Goal: Task Accomplishment & Management: Manage account settings

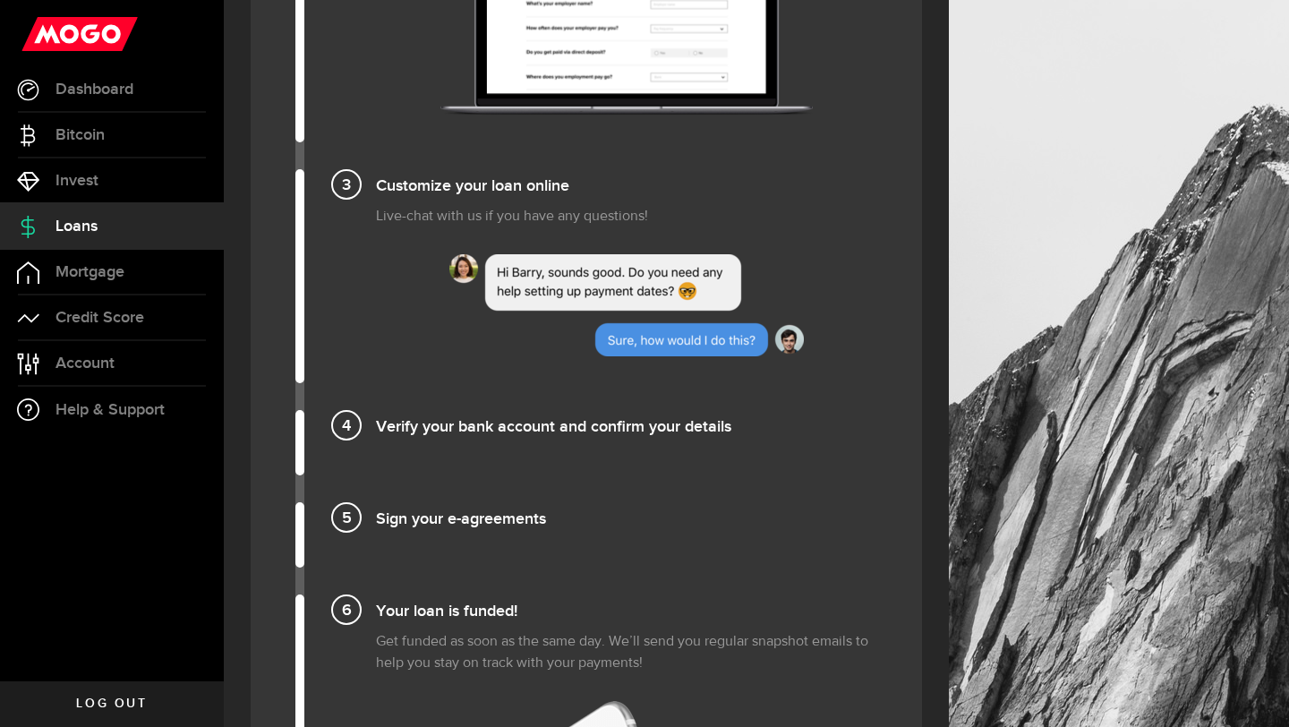
scroll to position [1589, 0]
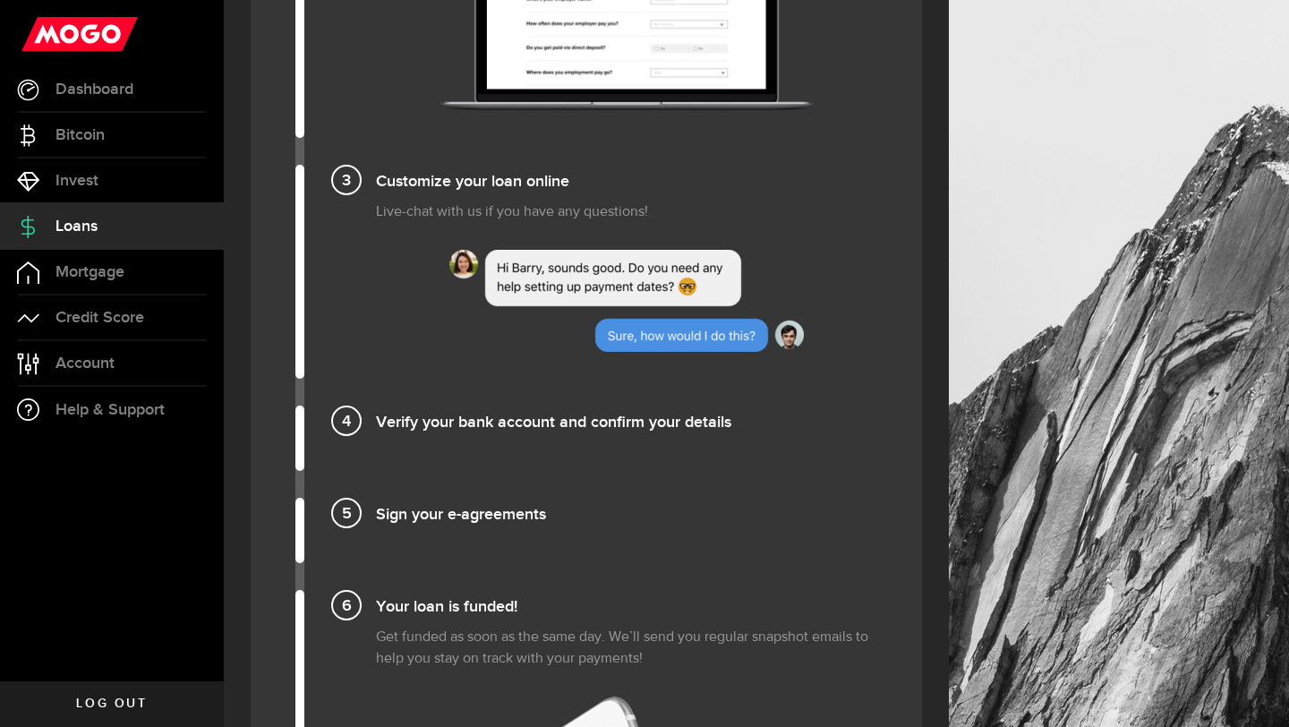
click at [419, 510] on h4 "Sign your e-agreements" at bounding box center [626, 513] width 501 height 30
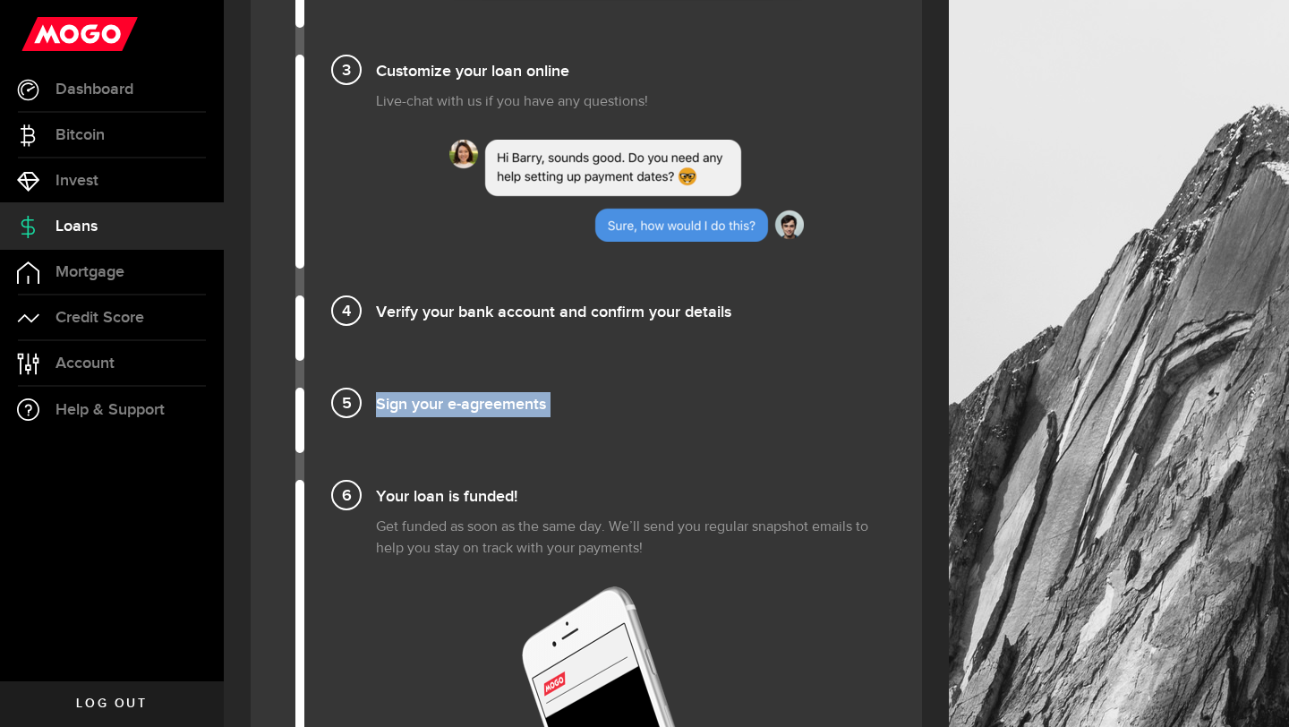
scroll to position [1700, 0]
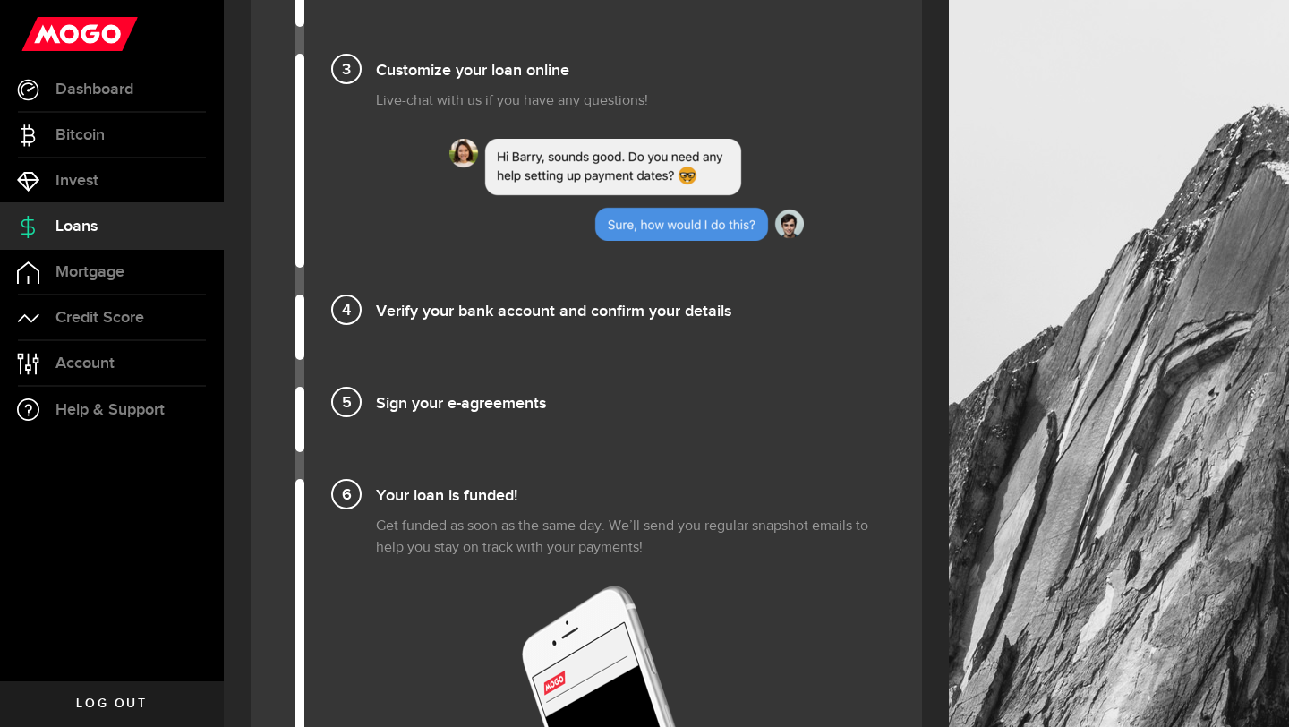
click at [414, 527] on p "Get funded as soon as the same day. We’ll send you regular snapshot emails to h…" at bounding box center [626, 537] width 501 height 43
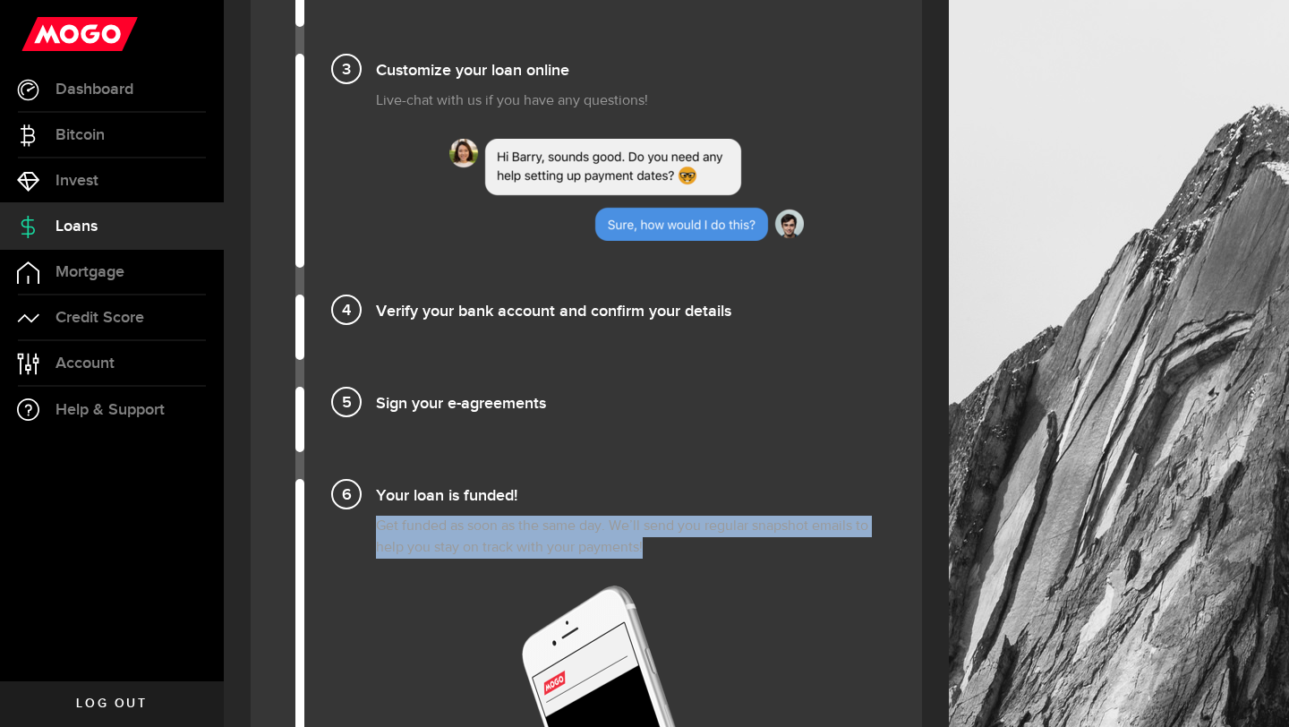
click at [414, 527] on p "Get funded as soon as the same day. We’ll send you regular snapshot emails to h…" at bounding box center [626, 537] width 501 height 43
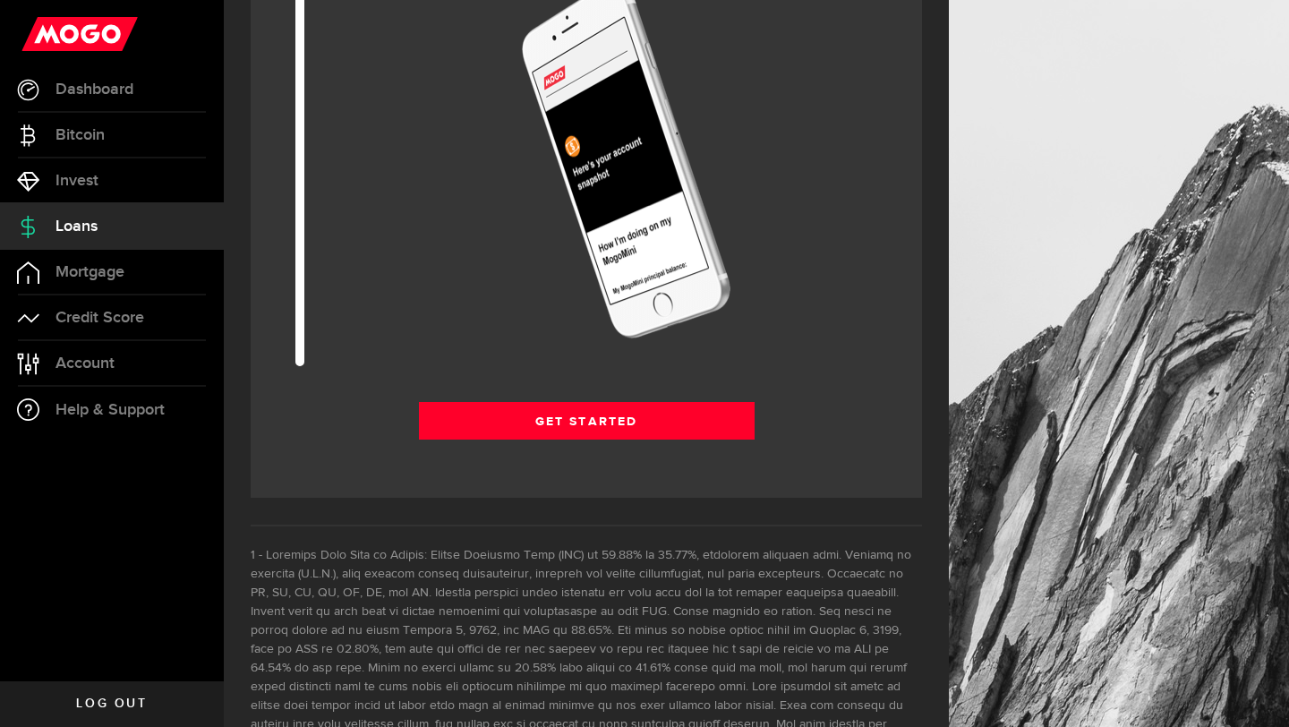
scroll to position [2322, 0]
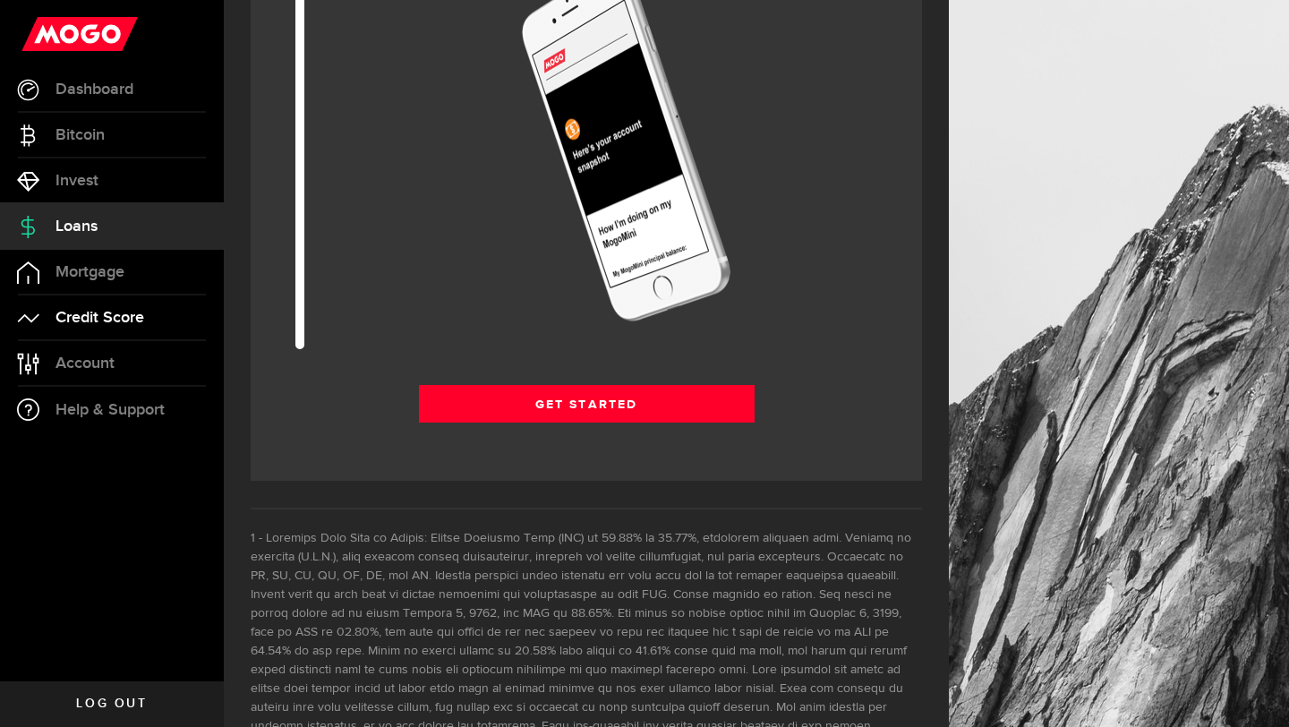
click at [96, 310] on span "Credit Score" at bounding box center [100, 318] width 89 height 16
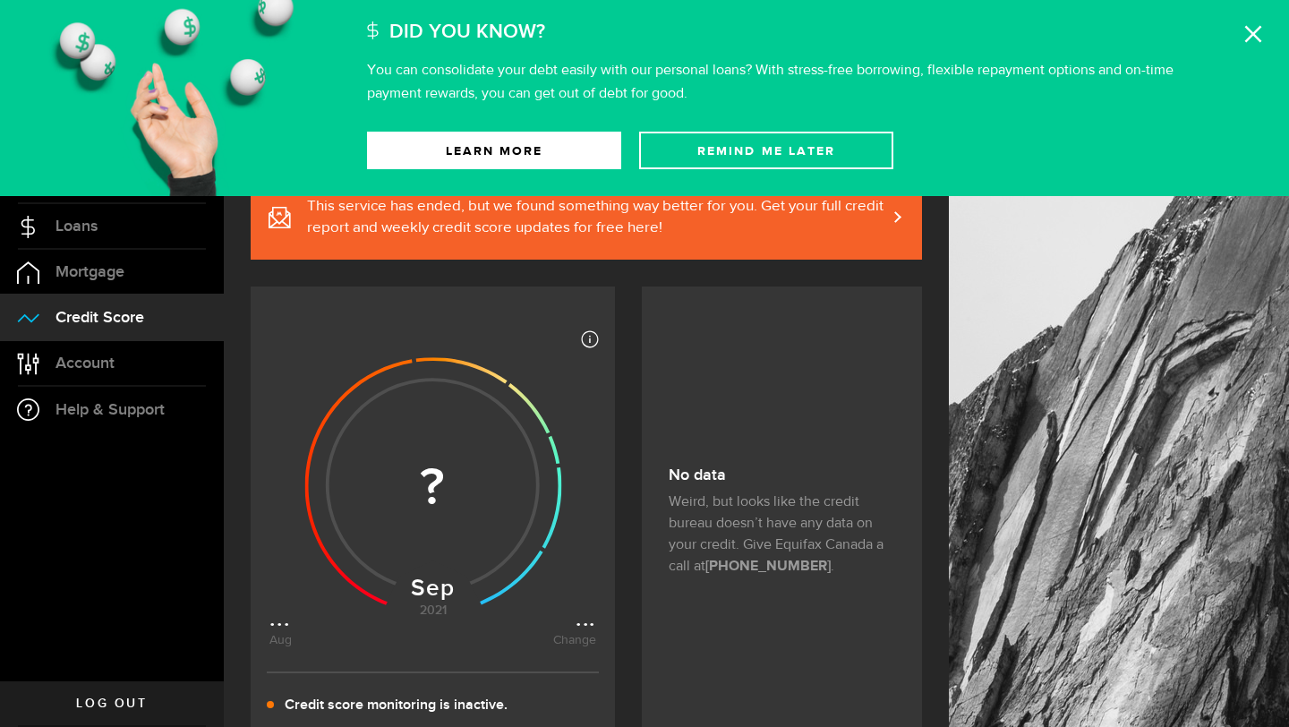
click at [1252, 34] on use at bounding box center [1254, 34] width 17 height 17
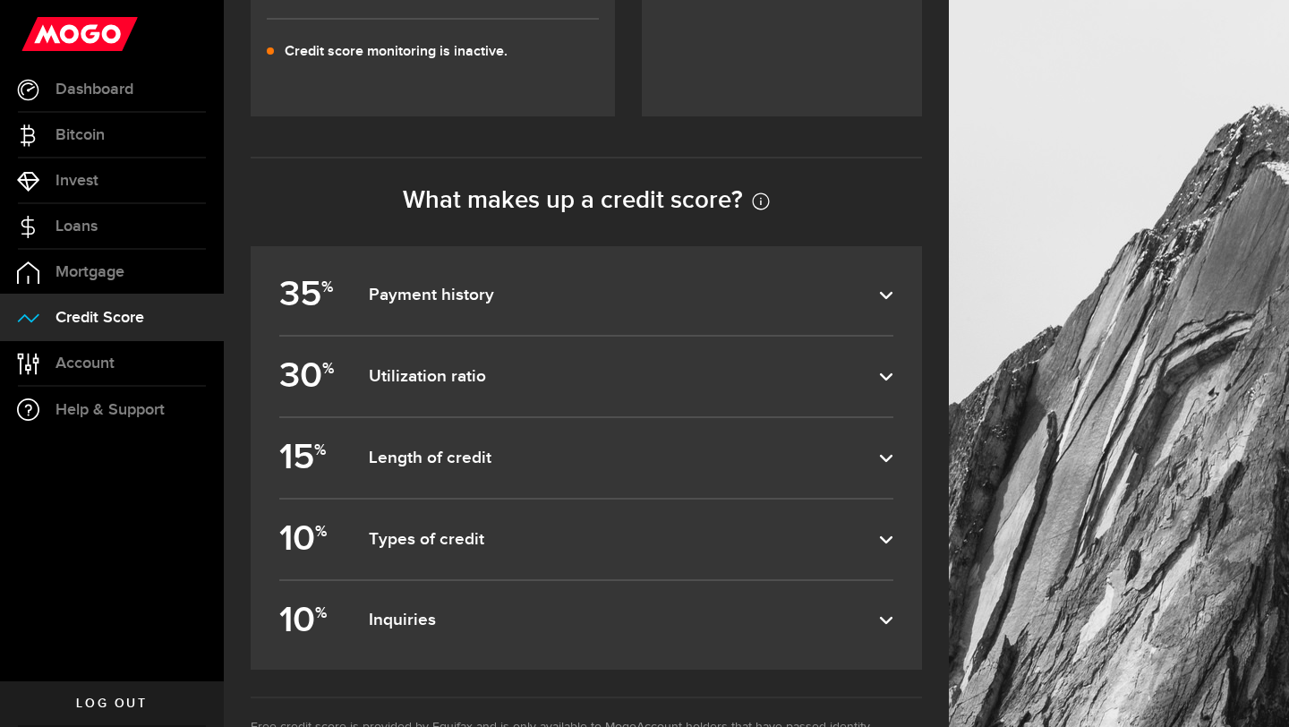
scroll to position [681, 0]
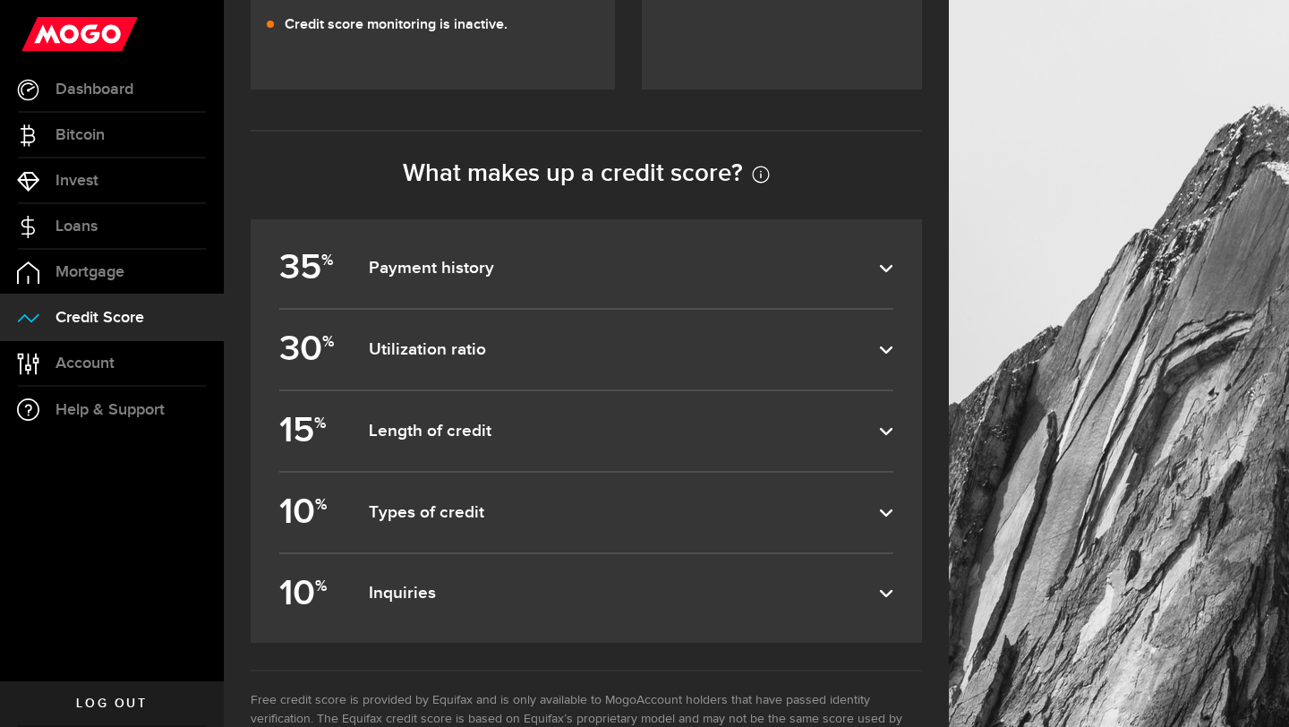
click at [491, 271] on dfn "Payment history" at bounding box center [624, 268] width 510 height 21
click at [0, 0] on input "35 % Payment history" at bounding box center [0, 0] width 0 height 0
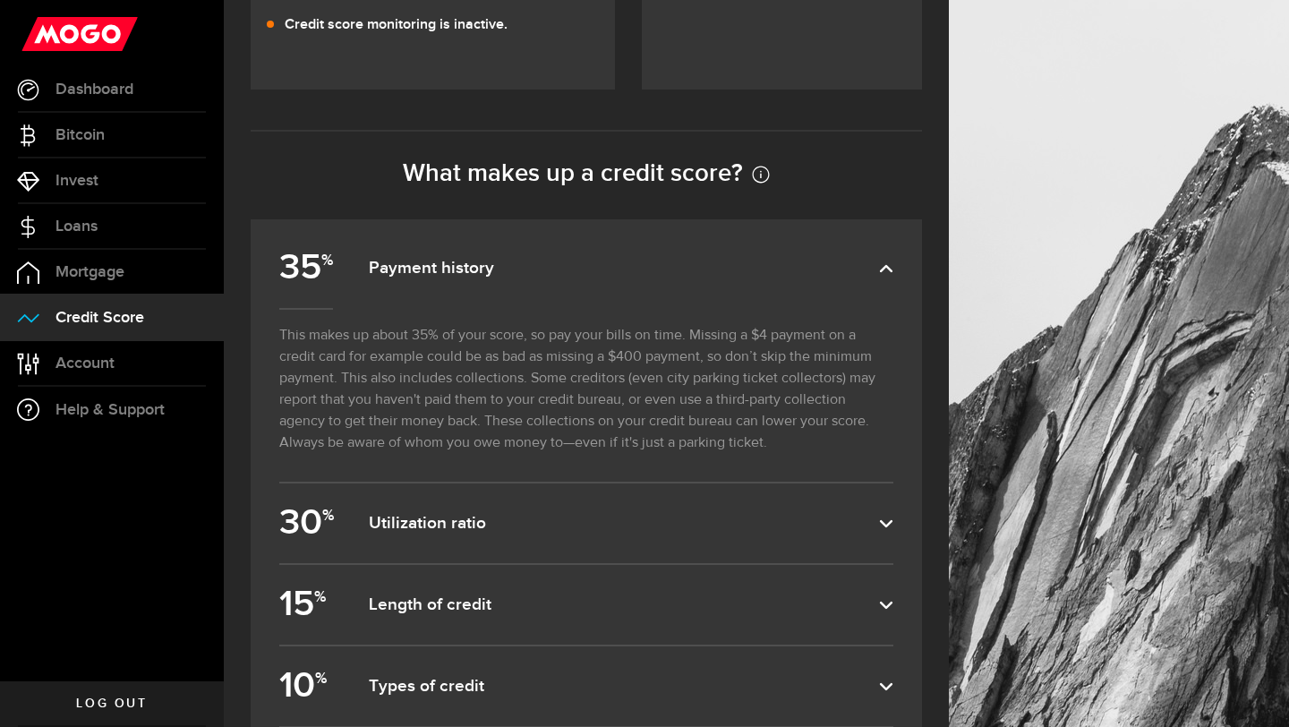
click at [491, 271] on dfn "Payment history" at bounding box center [624, 268] width 510 height 21
click at [0, 0] on input "35 % Payment history" at bounding box center [0, 0] width 0 height 0
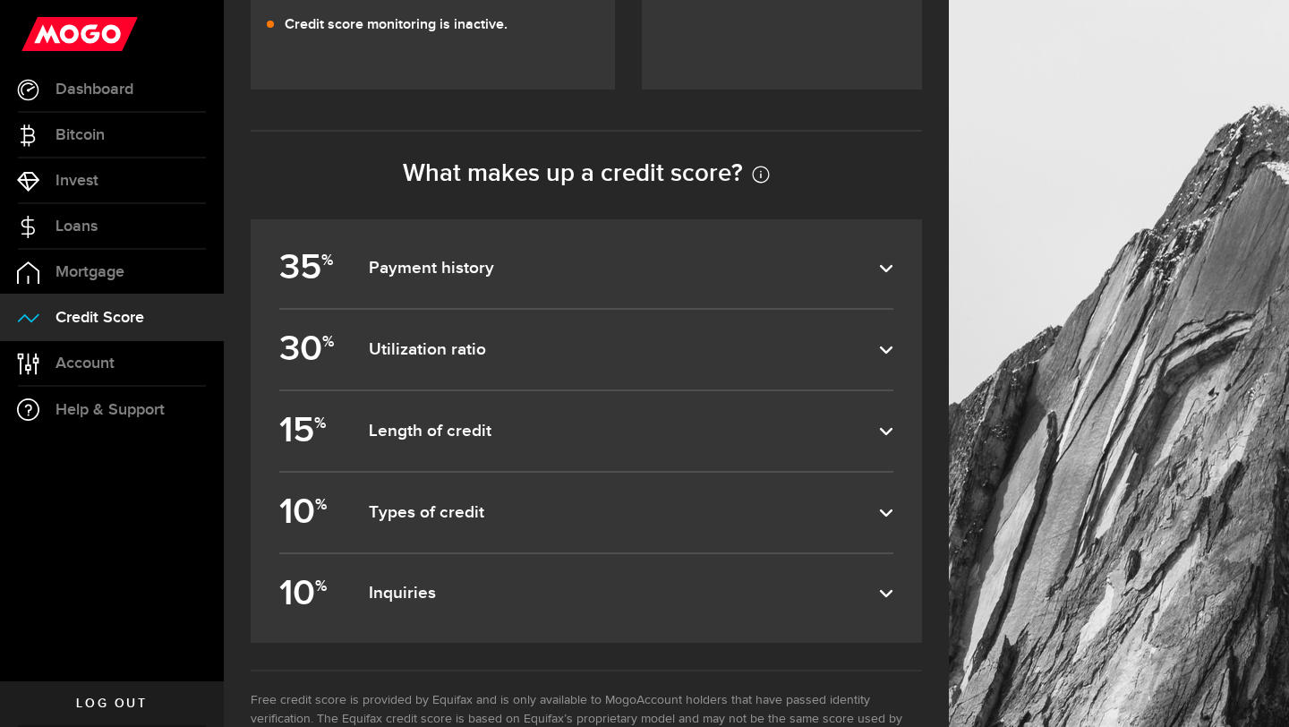
click at [459, 423] on dfn "Length of credit" at bounding box center [624, 431] width 510 height 21
click at [0, 0] on input "15 % Length of credit" at bounding box center [0, 0] width 0 height 0
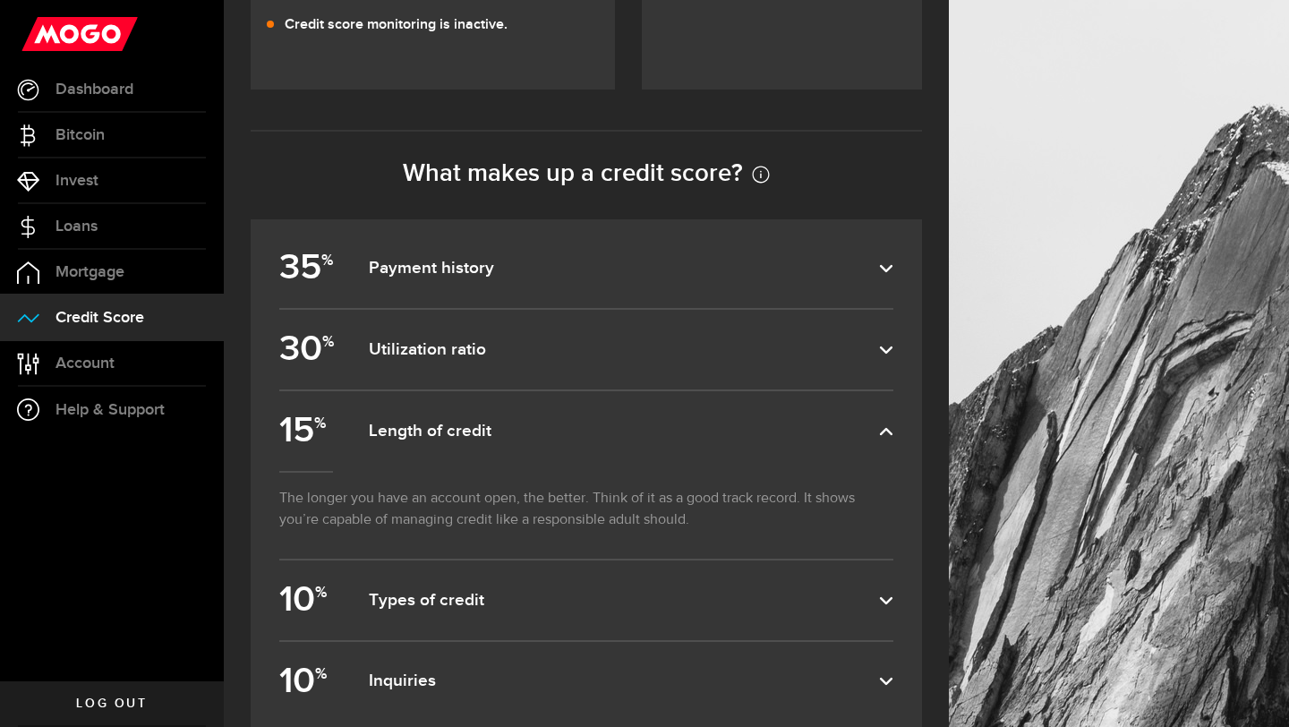
click at [459, 423] on dfn "Length of credit" at bounding box center [624, 431] width 510 height 21
click at [0, 0] on input "15 % Length of credit" at bounding box center [0, 0] width 0 height 0
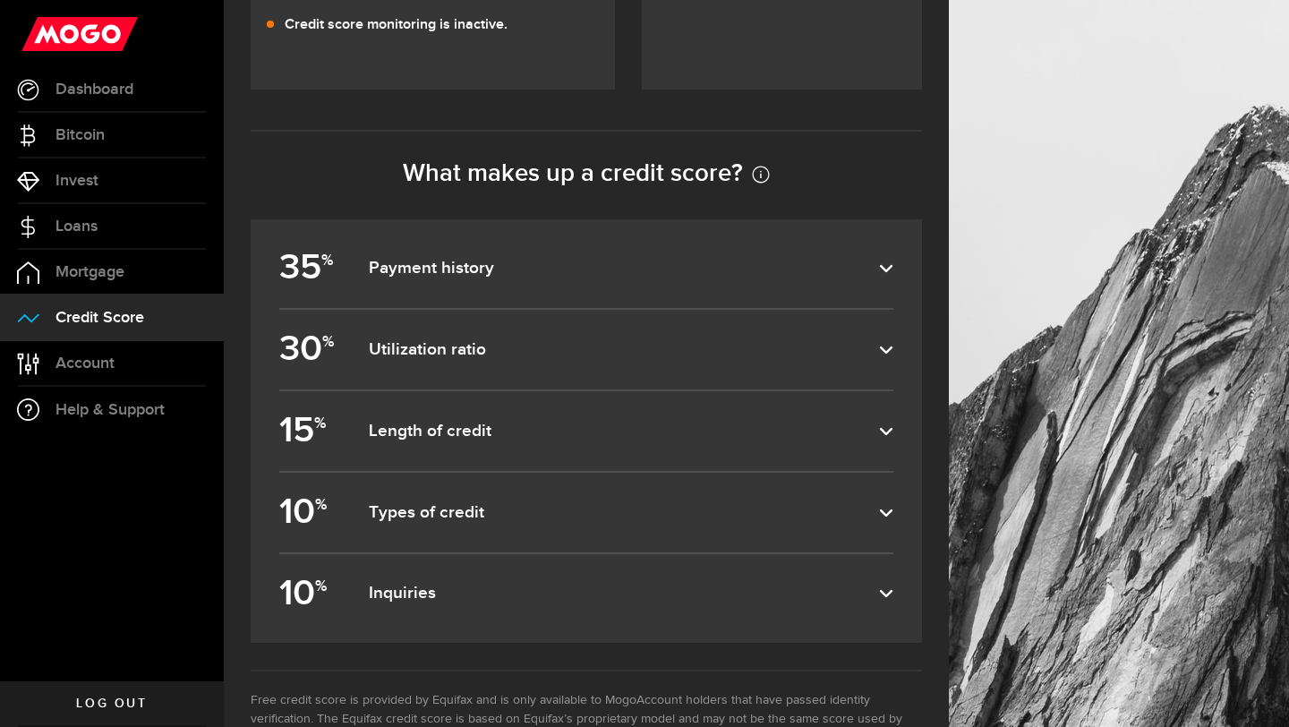
click at [440, 511] on dfn "Types of credit" at bounding box center [624, 512] width 510 height 21
click at [0, 0] on input "10 % Types of credit" at bounding box center [0, 0] width 0 height 0
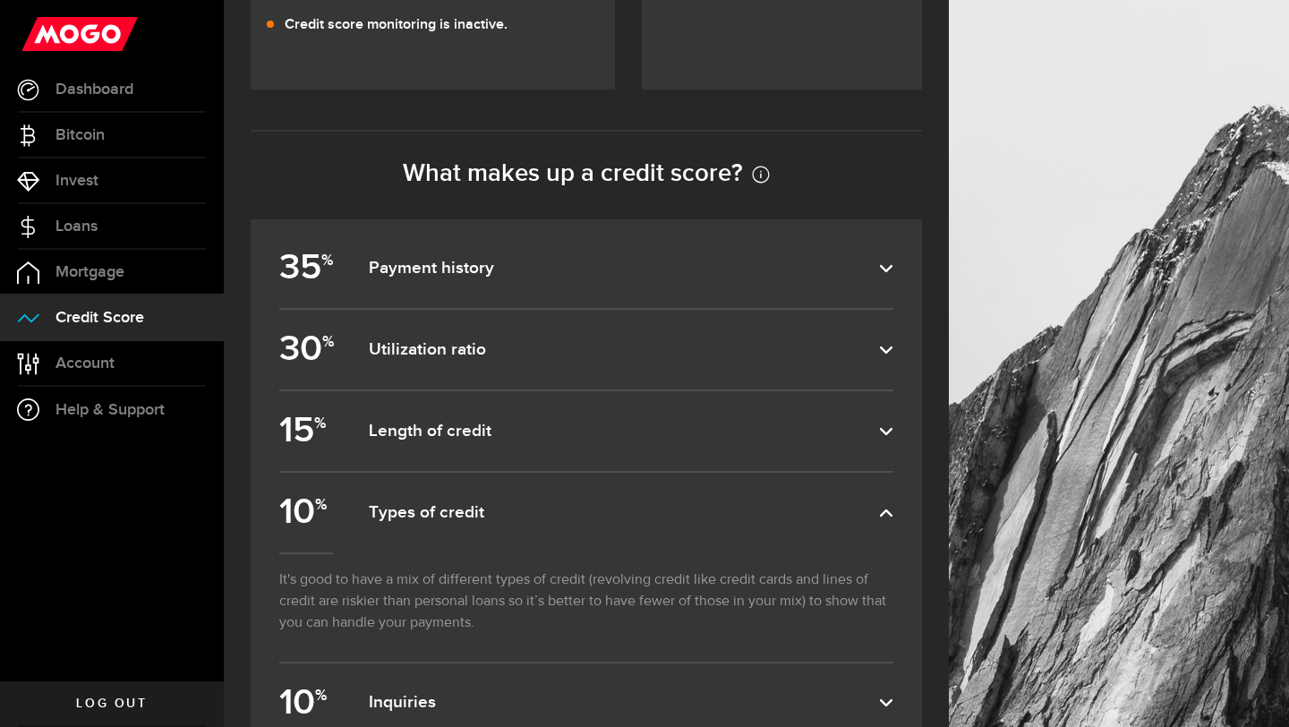
click at [440, 511] on dfn "Types of credit" at bounding box center [624, 512] width 510 height 21
click at [0, 0] on input "10 % Types of credit" at bounding box center [0, 0] width 0 height 0
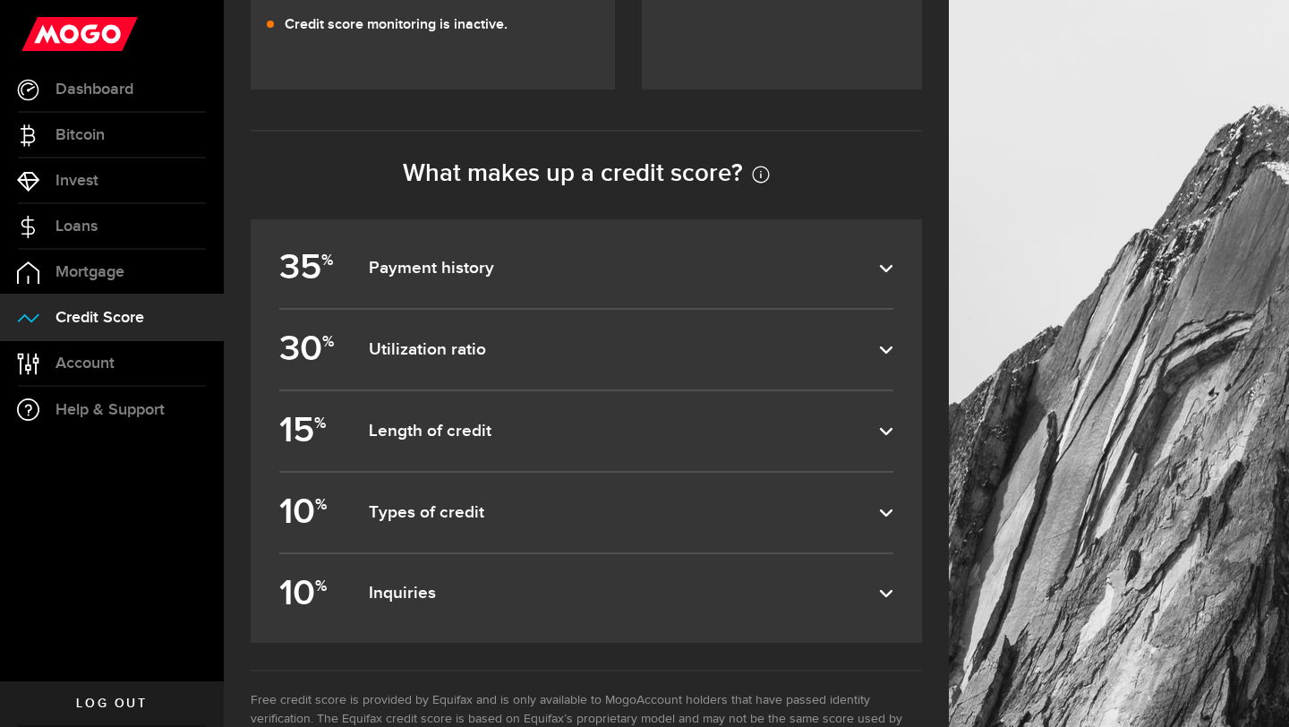
click at [416, 582] on label "10 % Inquiries" at bounding box center [586, 594] width 614 height 80
click at [0, 0] on input "10 % Inquiries" at bounding box center [0, 0] width 0 height 0
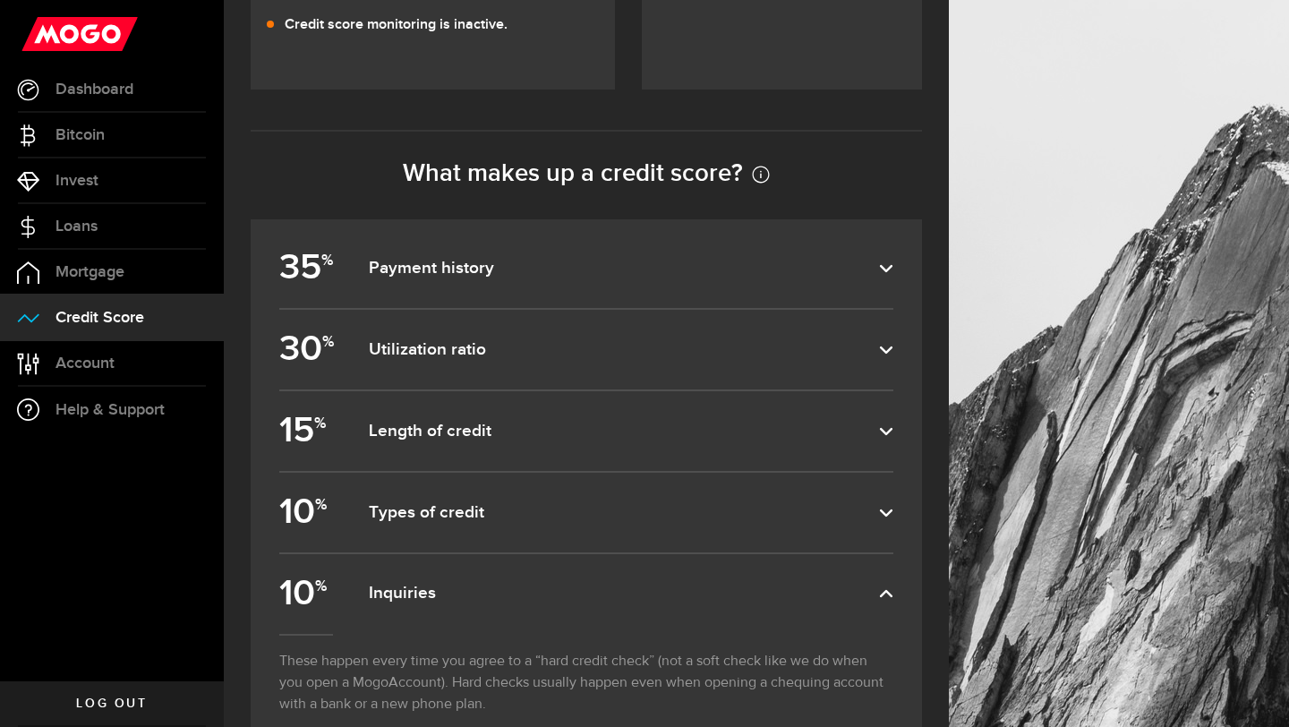
click at [416, 582] on label "10 % Inquiries" at bounding box center [586, 594] width 614 height 80
click at [0, 0] on input "10 % Inquiries" at bounding box center [0, 0] width 0 height 0
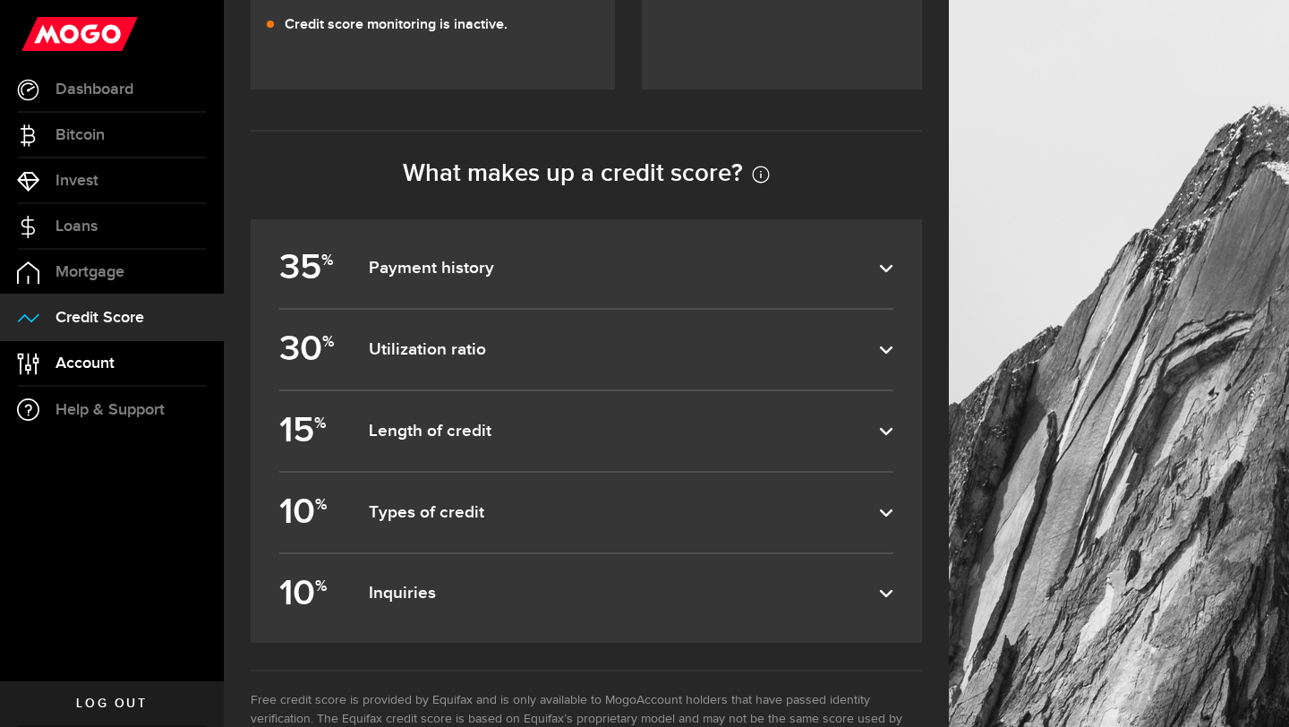
click at [85, 364] on span "Account" at bounding box center [85, 363] width 59 height 16
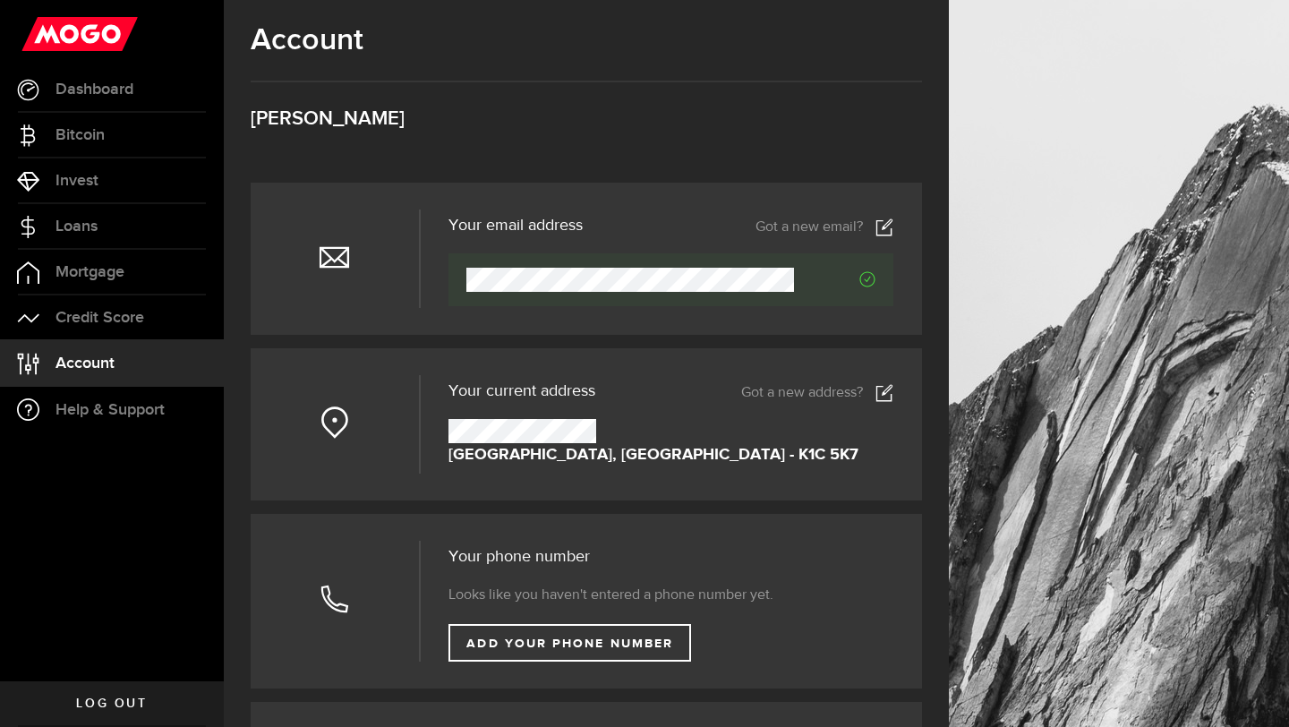
click at [793, 395] on link "Got a new address?" at bounding box center [817, 393] width 152 height 18
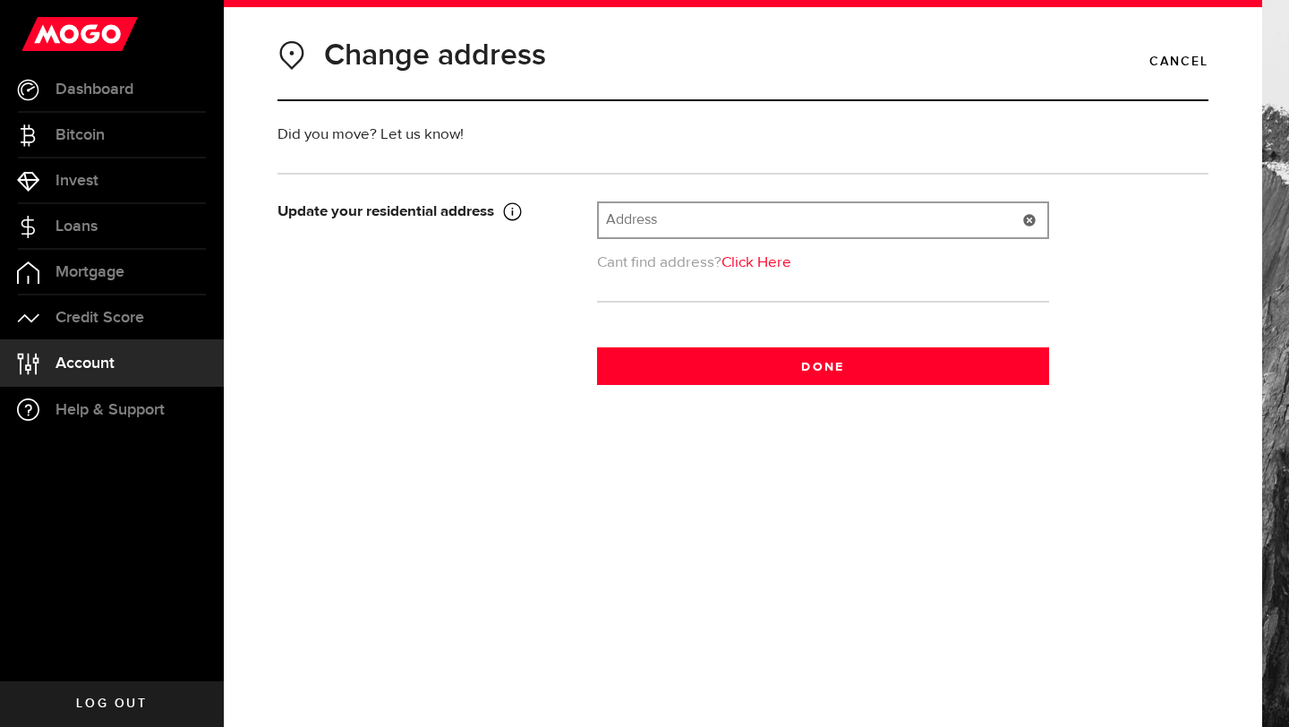
click at [643, 223] on input "text" at bounding box center [823, 220] width 449 height 34
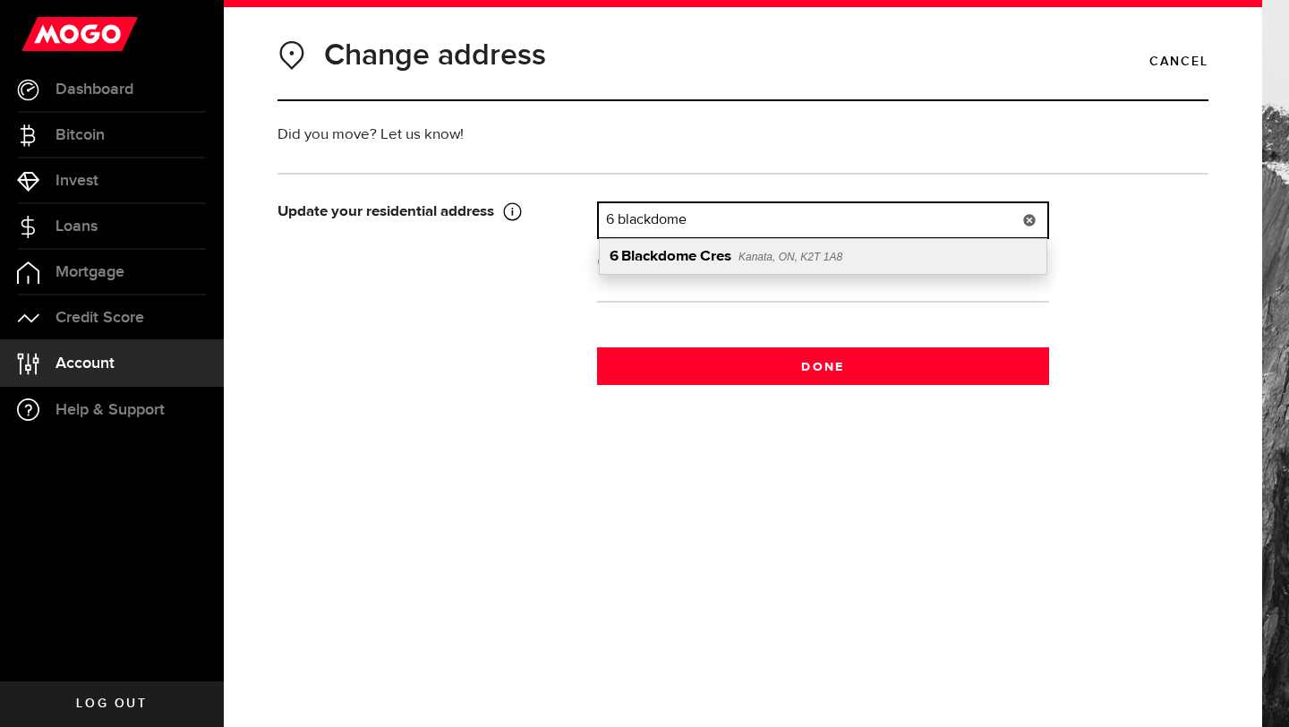
click at [690, 266] on div "[STREET_ADDRESS]" at bounding box center [823, 256] width 447 height 35
type input "6 Blackdome Cres"
type input "6"
type input "Blackdome Cres"
type input "Kanata"
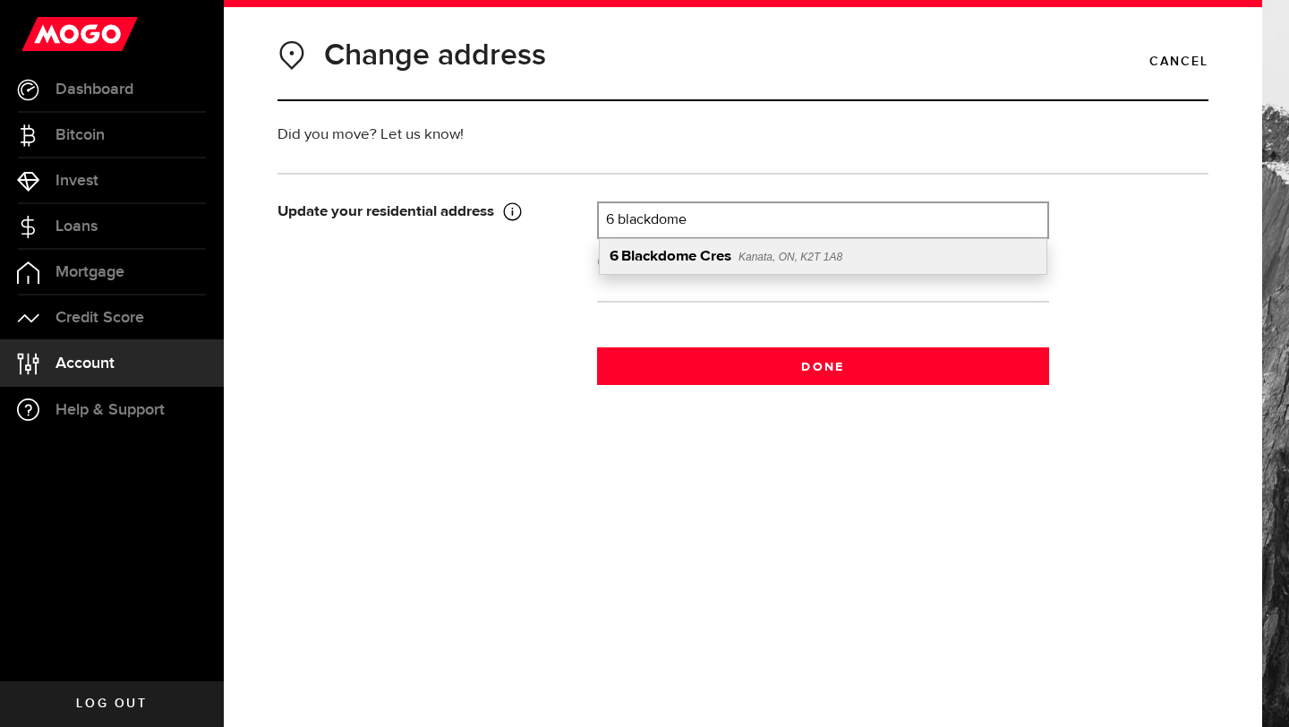
select select "ON"
type input "K2T 1A8"
type input "[GEOGRAPHIC_DATA]"
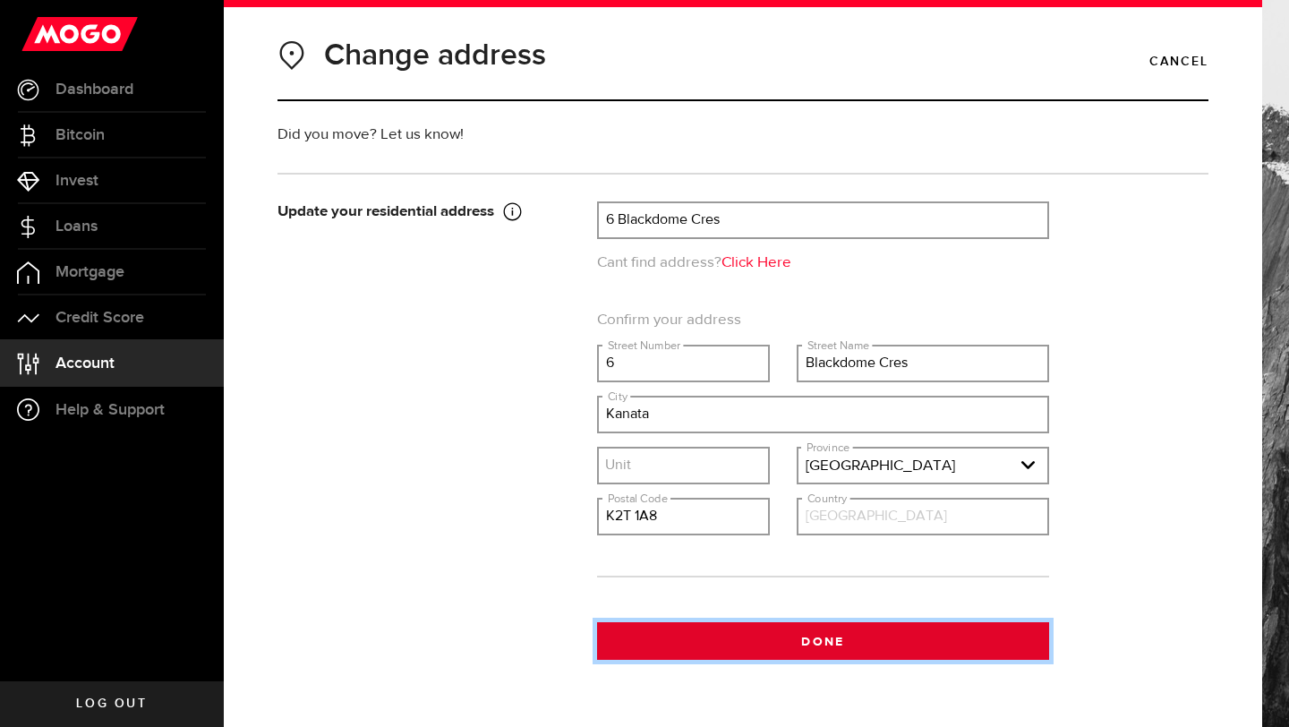
click at [797, 638] on button "Done" at bounding box center [823, 641] width 452 height 38
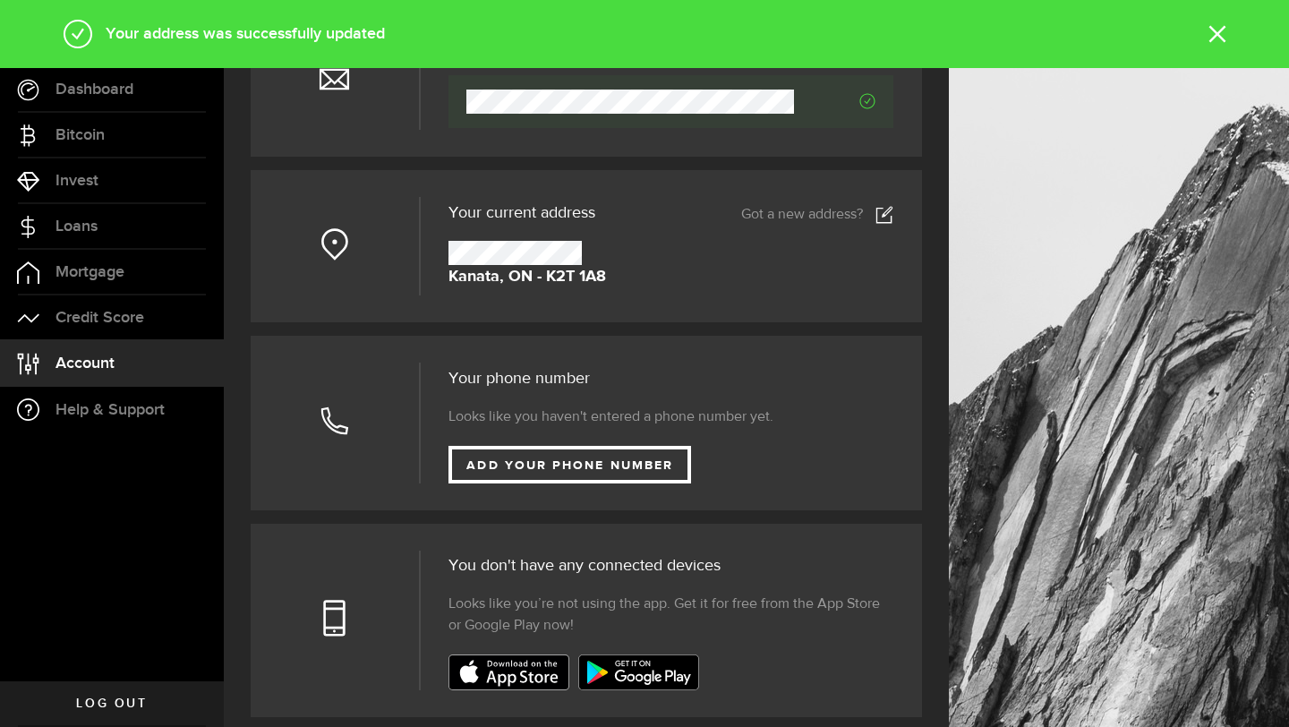
scroll to position [179, 0]
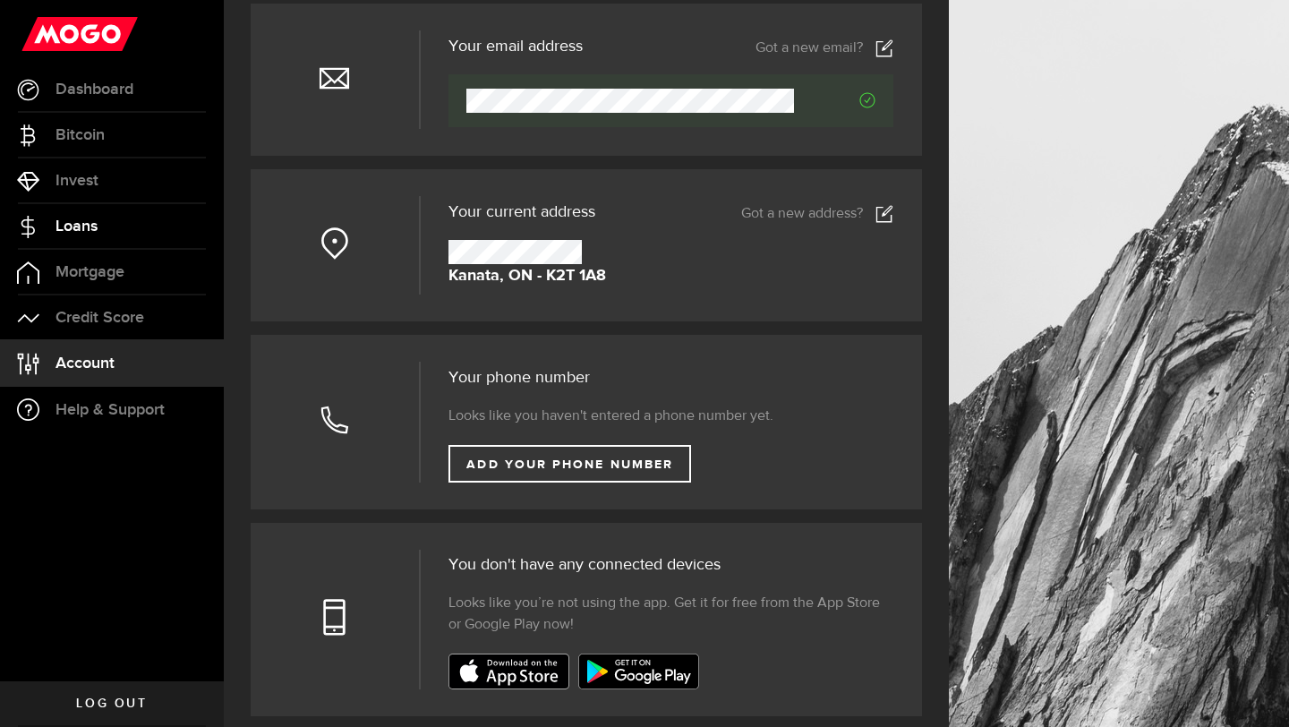
click at [86, 234] on span "Loans" at bounding box center [77, 226] width 42 height 16
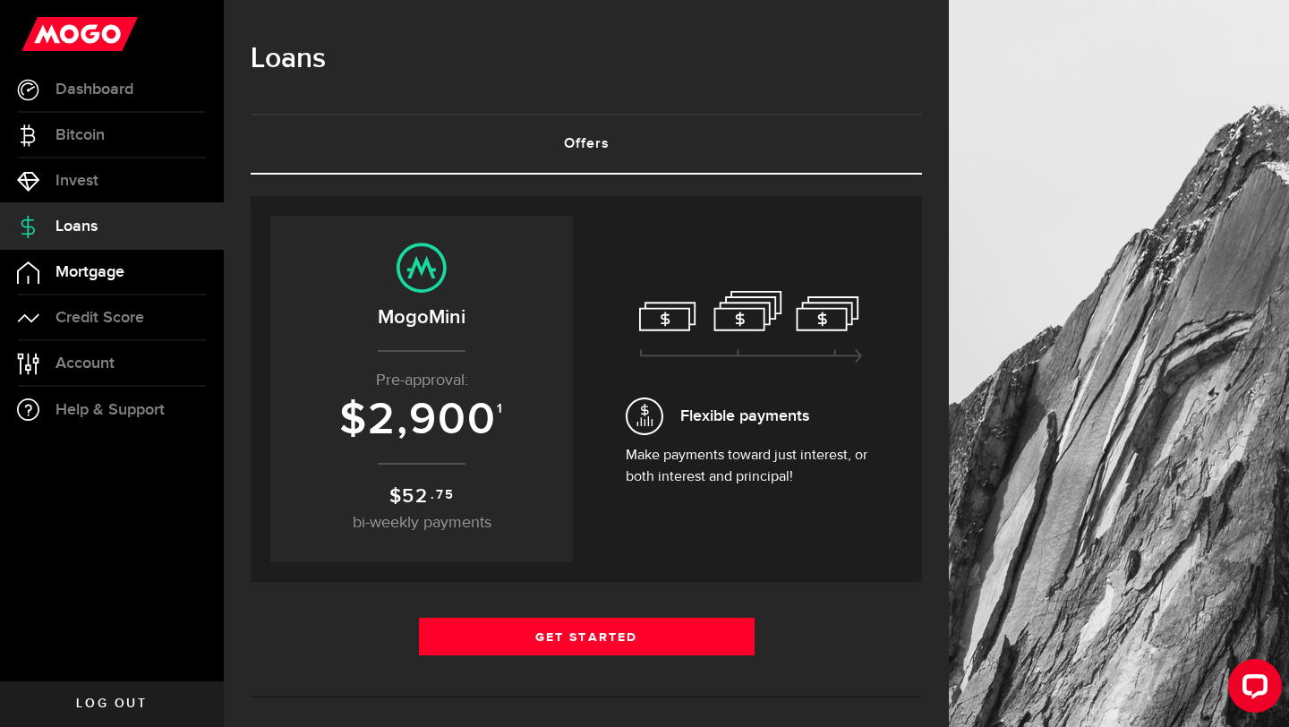
click at [107, 273] on span "Mortgage" at bounding box center [90, 272] width 69 height 16
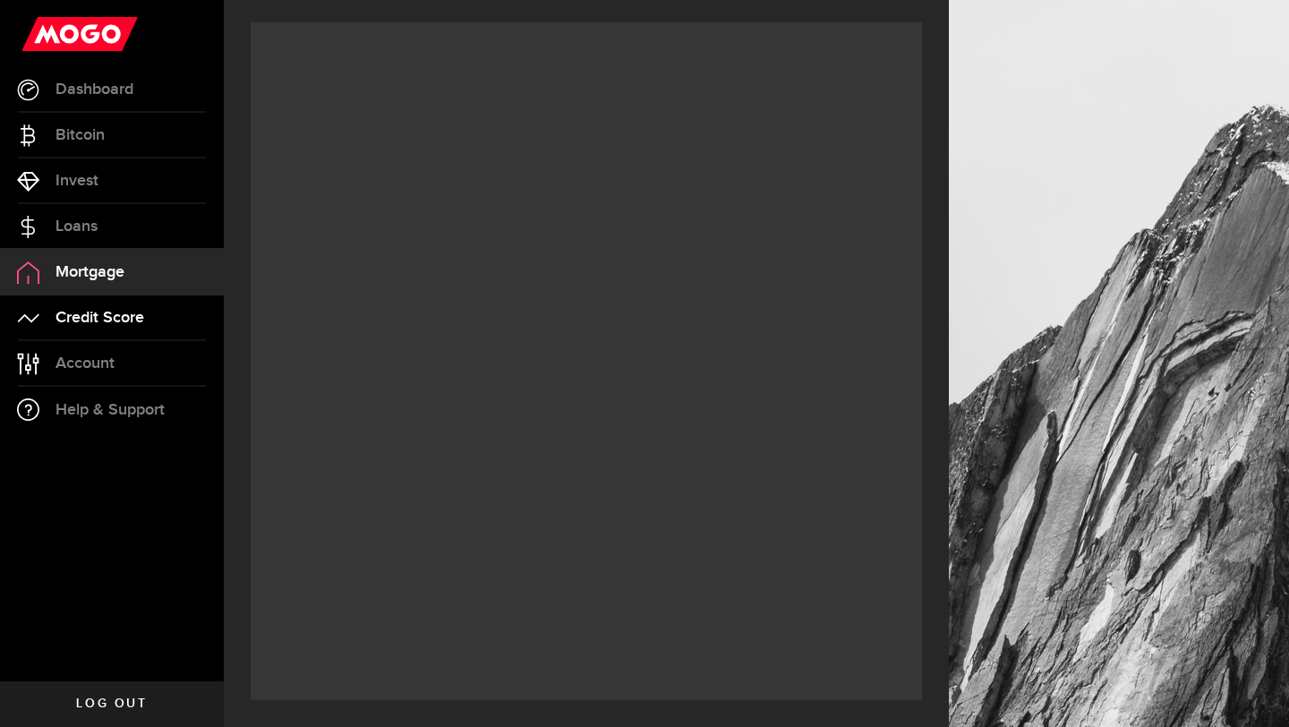
click at [107, 314] on span "Credit Score" at bounding box center [100, 318] width 89 height 16
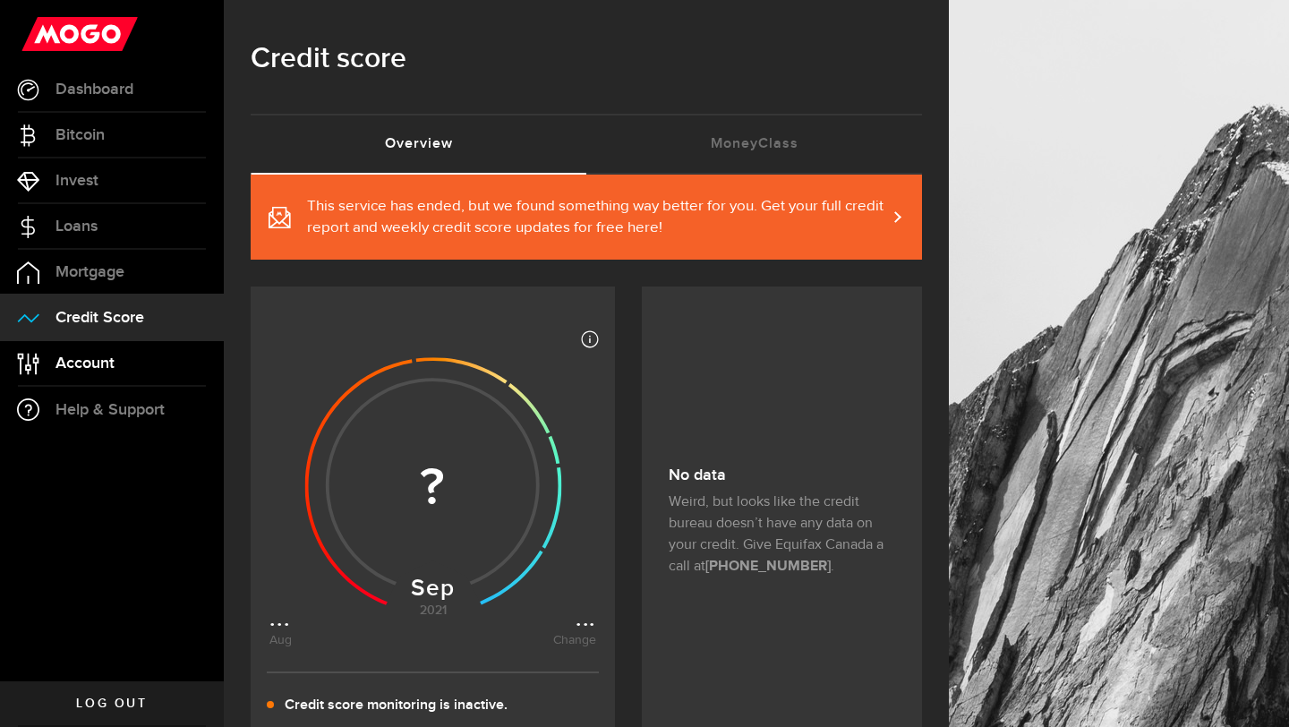
click at [94, 355] on span "Account" at bounding box center [85, 363] width 59 height 16
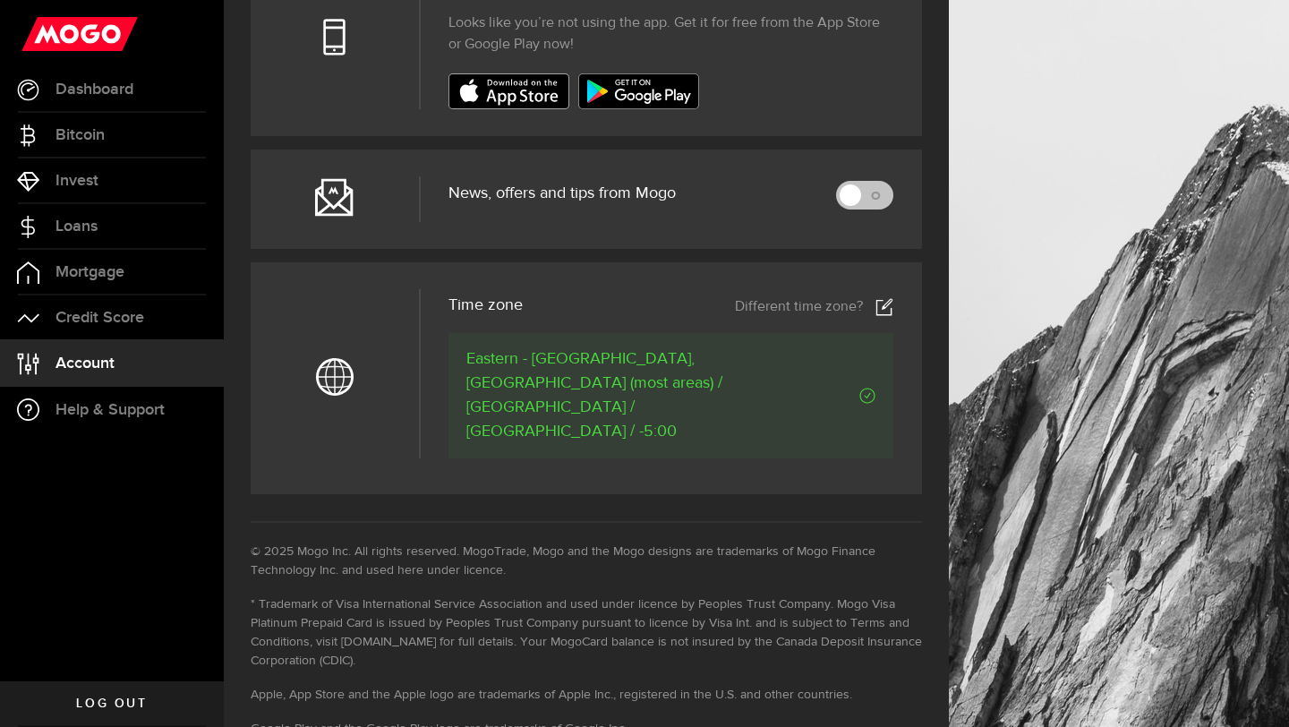
scroll to position [628, 0]
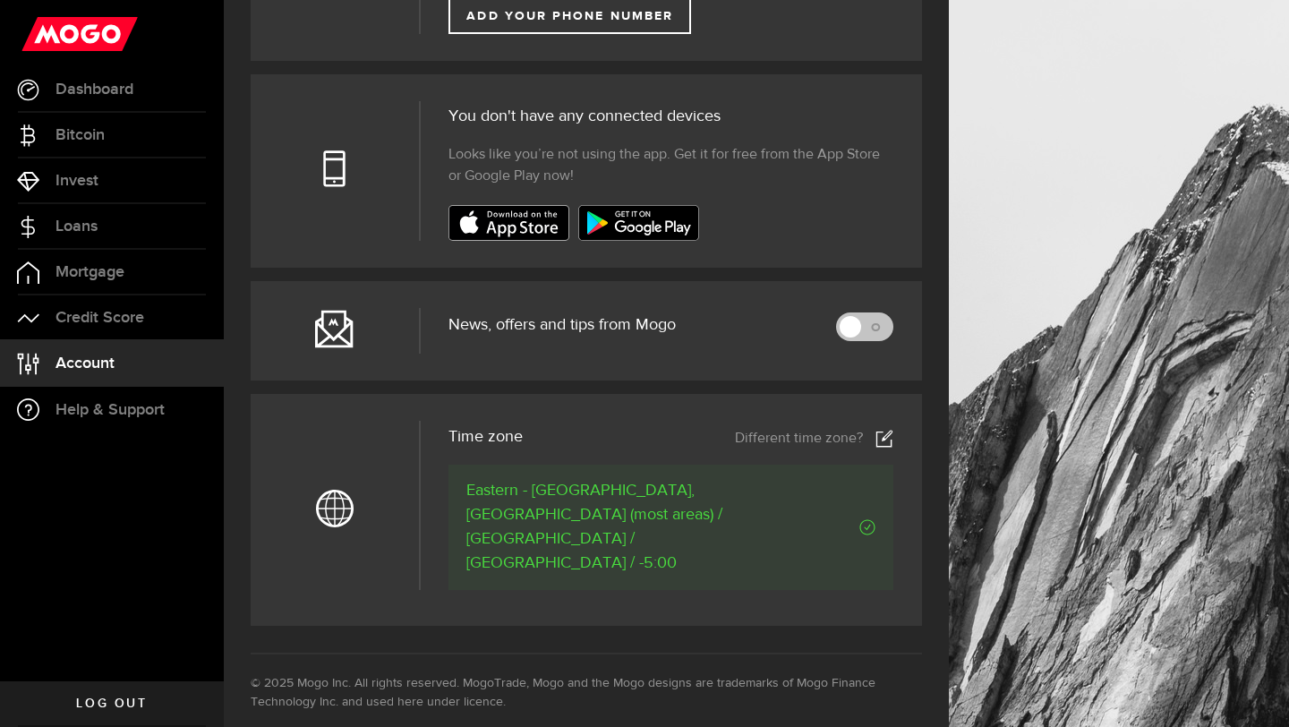
click at [492, 237] on img at bounding box center [509, 223] width 121 height 36
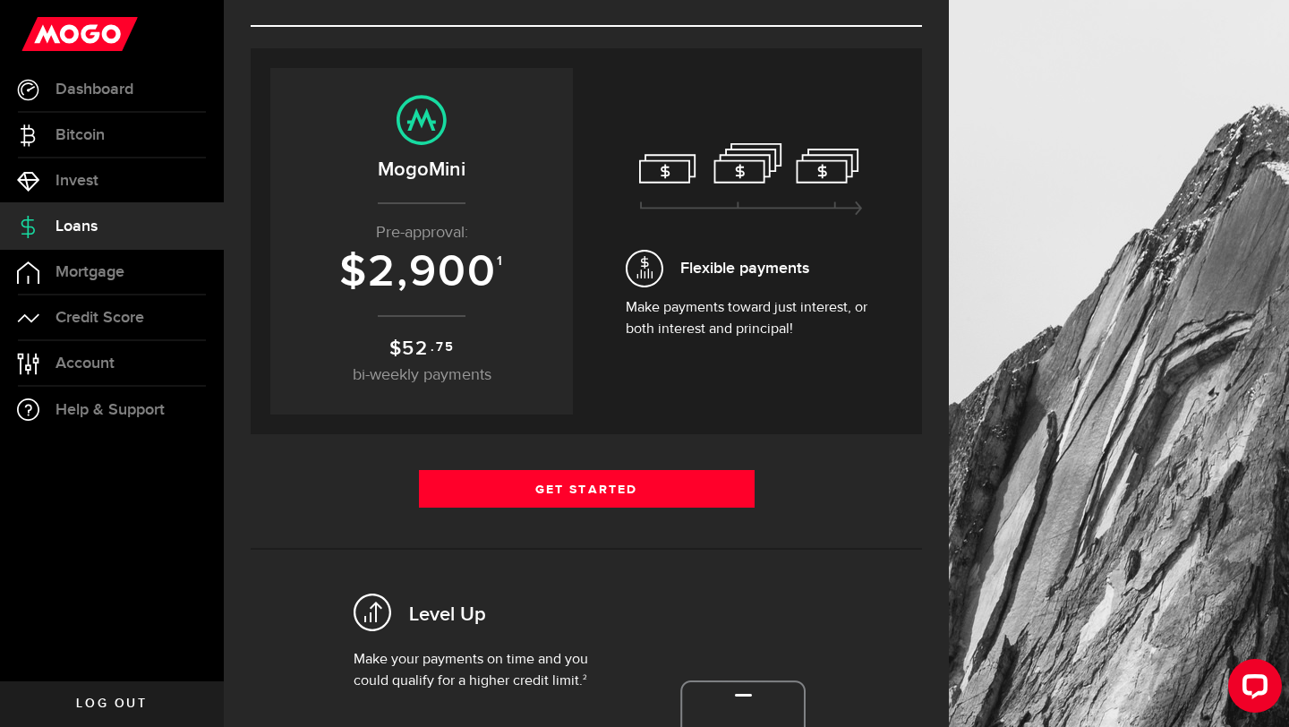
scroll to position [342, 0]
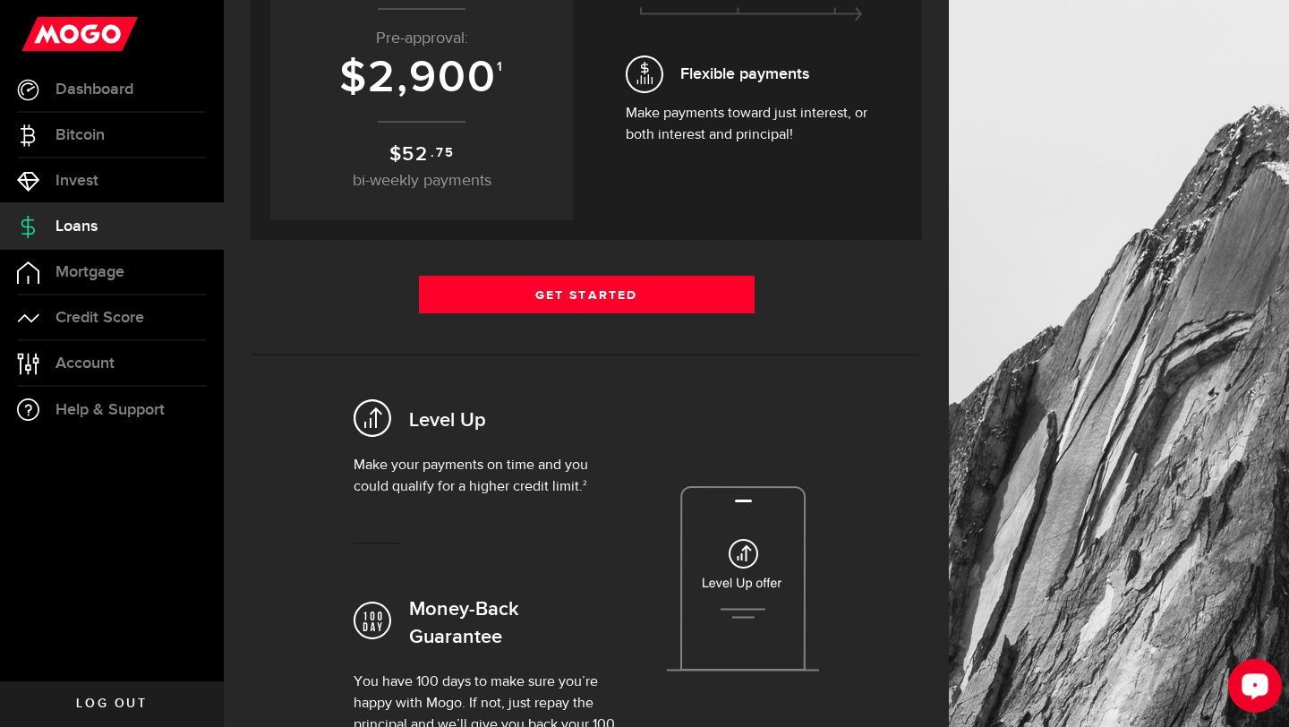
click at [1244, 687] on div "Open LiveChat chat widget" at bounding box center [1255, 685] width 30 height 30
click at [1261, 696] on div "Open LiveChat chat widget" at bounding box center [1255, 685] width 30 height 30
